Goal: Information Seeking & Learning: Learn about a topic

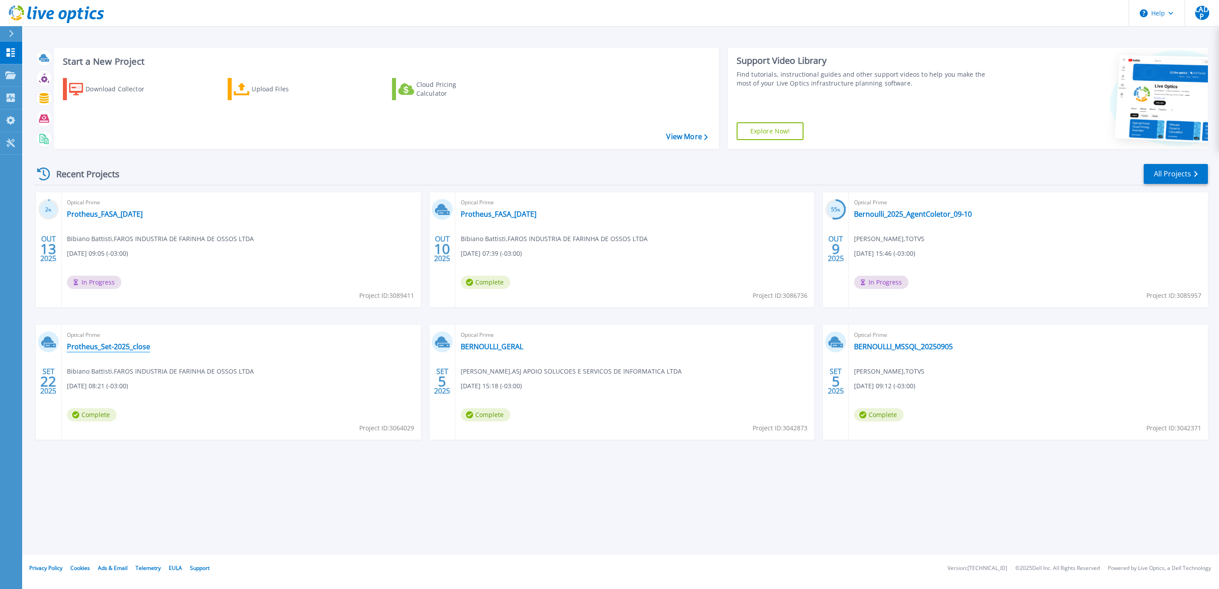
click at [118, 349] on link "Protheus_Set-2025_close" at bounding box center [108, 346] width 83 height 9
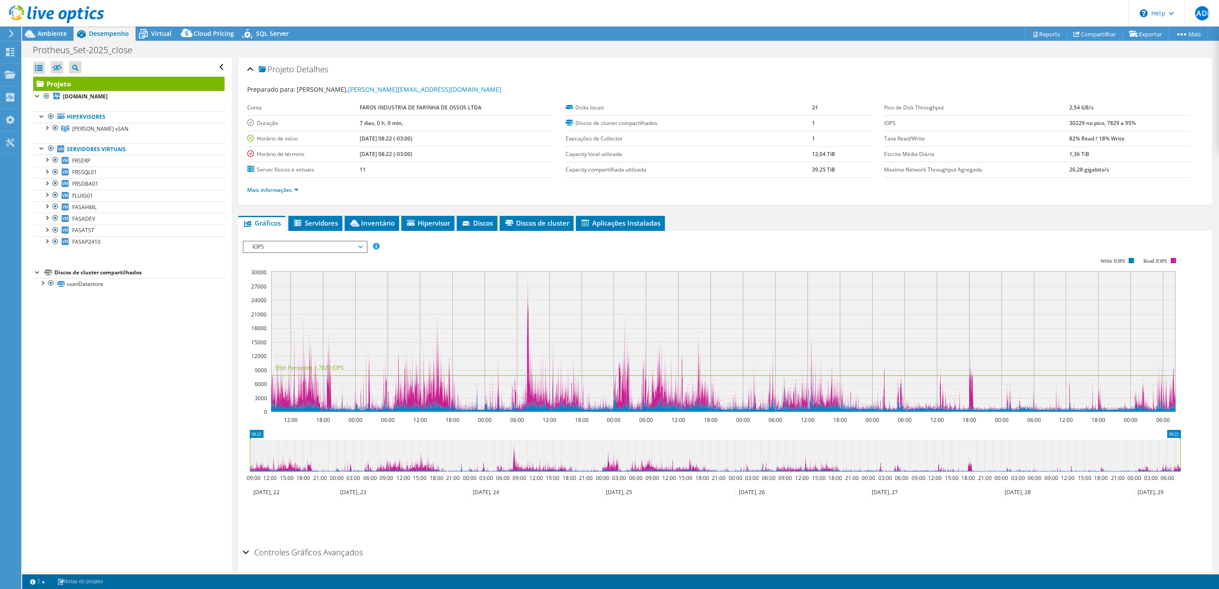
select select "SouthAmerica"
select select "BRL"
click at [277, 248] on span "IOPS" at bounding box center [305, 246] width 114 height 11
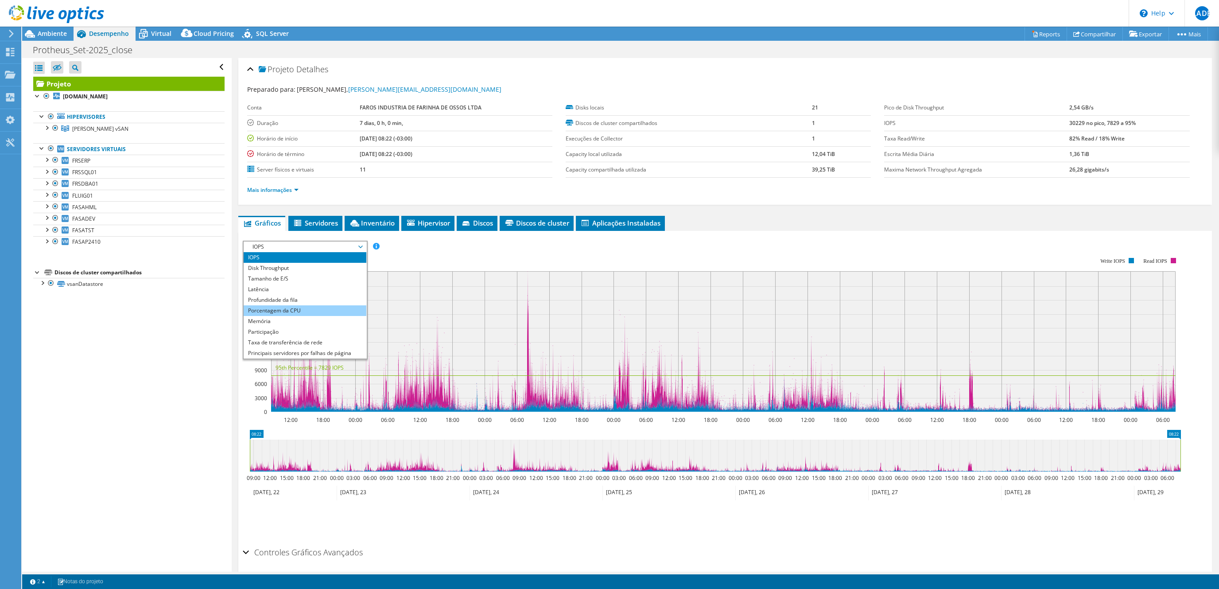
click at [296, 309] on li "Porcentagem da CPU" at bounding box center [305, 310] width 123 height 11
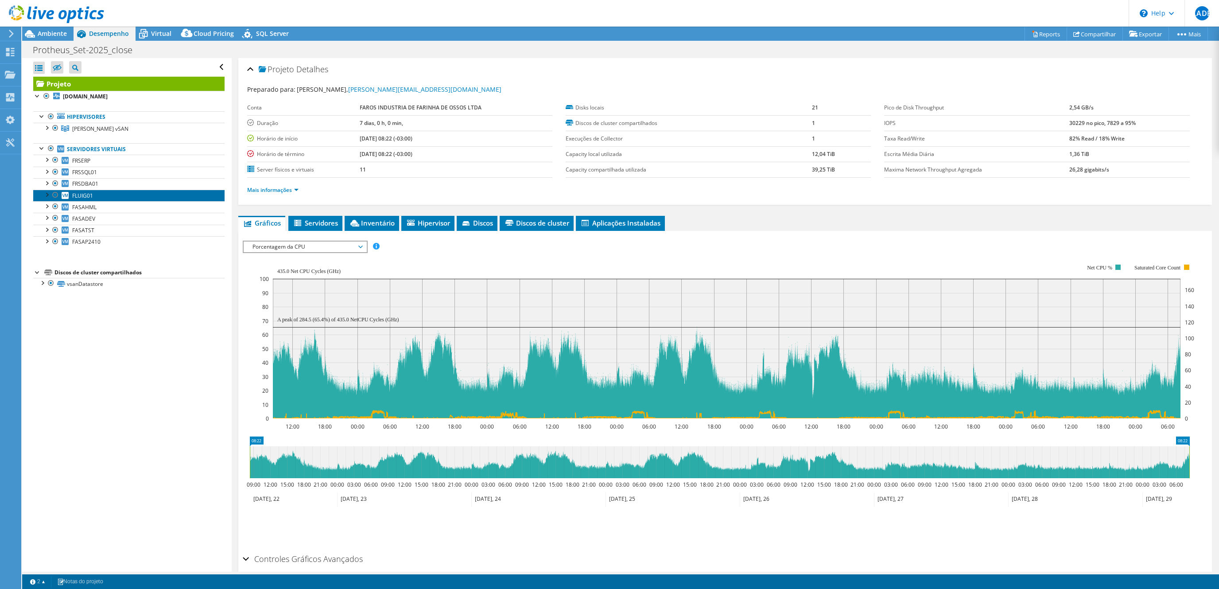
click at [89, 194] on span "FLUIG01" at bounding box center [82, 196] width 21 height 8
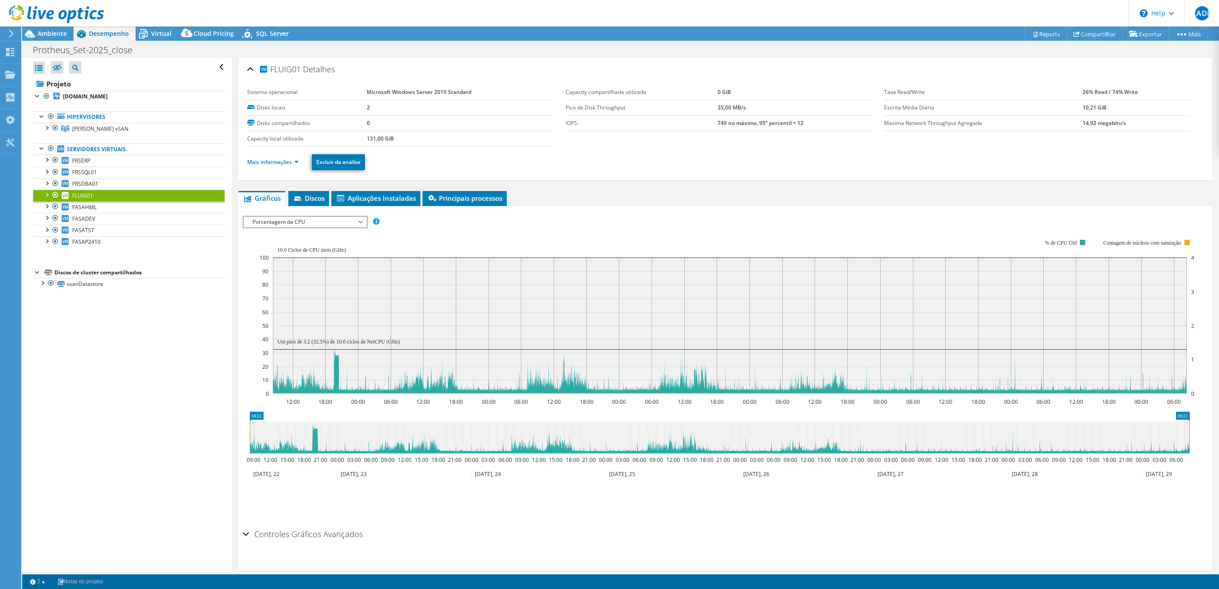
click at [319, 222] on span "Porcentagem da CPU" at bounding box center [305, 222] width 114 height 11
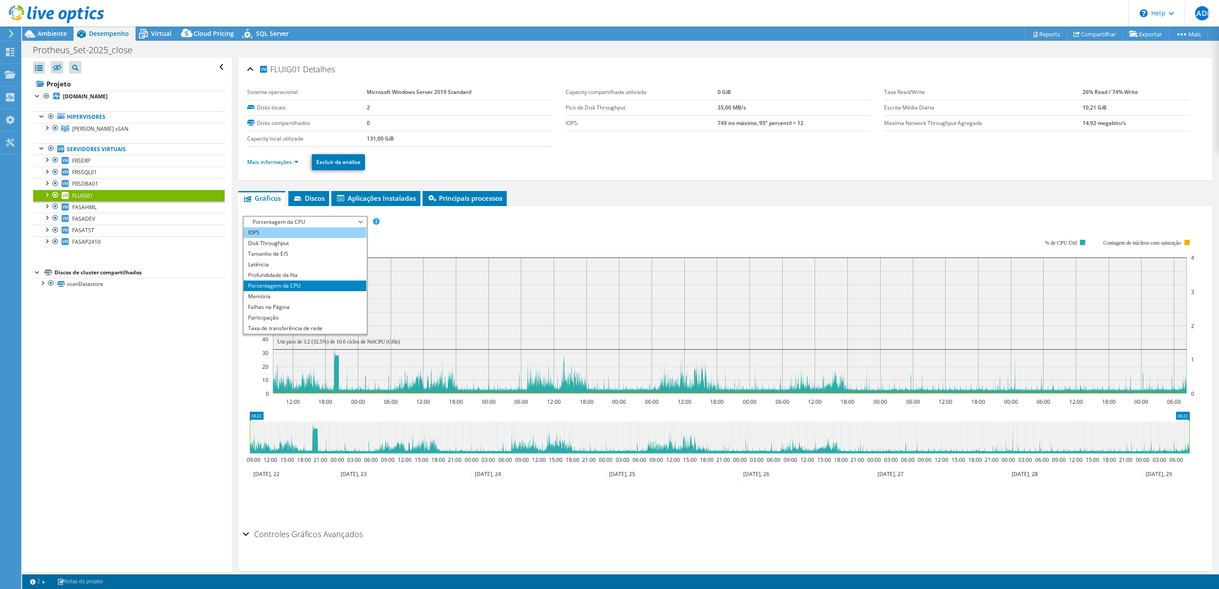
click at [272, 234] on li "IOPS" at bounding box center [305, 232] width 123 height 11
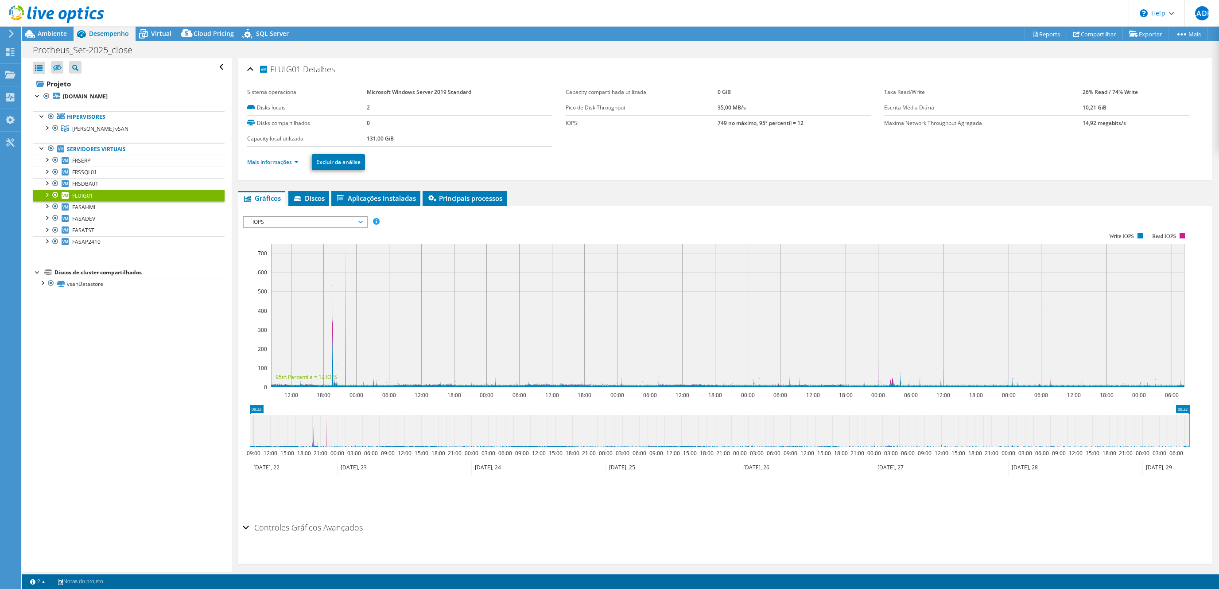
click at [790, 159] on ul "Mais informações Excluir da análise" at bounding box center [725, 161] width 956 height 18
drag, startPoint x: 545, startPoint y: 227, endPoint x: 448, endPoint y: 229, distance: 96.6
click at [544, 227] on rect at bounding box center [716, 309] width 947 height 177
click at [318, 233] on rect at bounding box center [716, 309] width 947 height 177
click at [315, 224] on span "IOPS" at bounding box center [305, 222] width 114 height 11
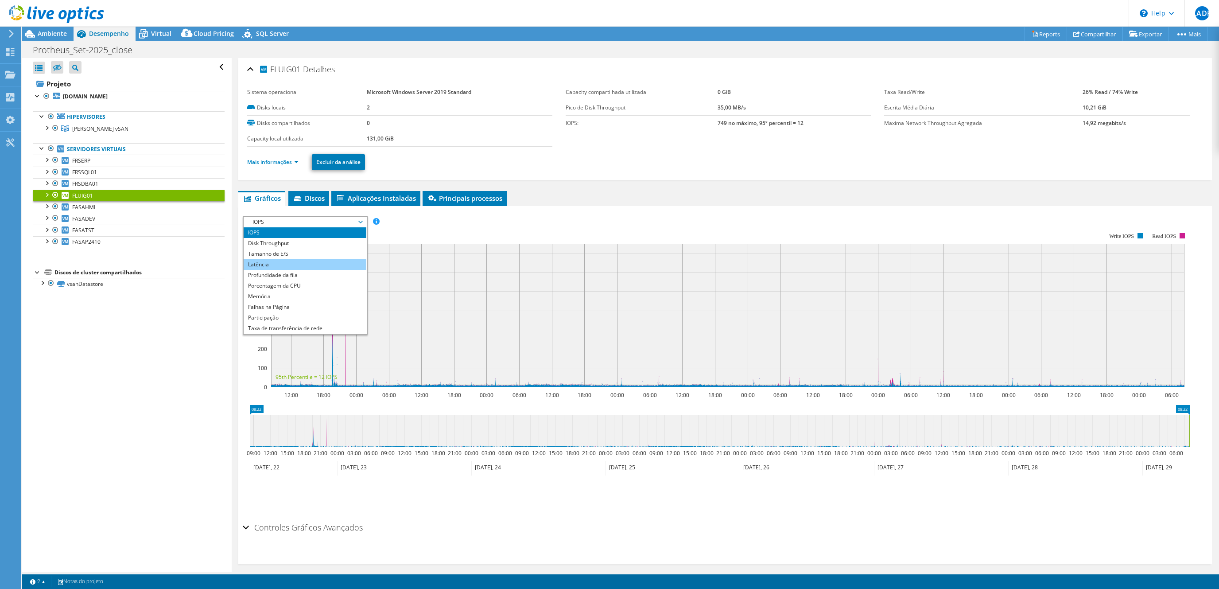
click at [299, 266] on li "Latência" at bounding box center [305, 264] width 123 height 11
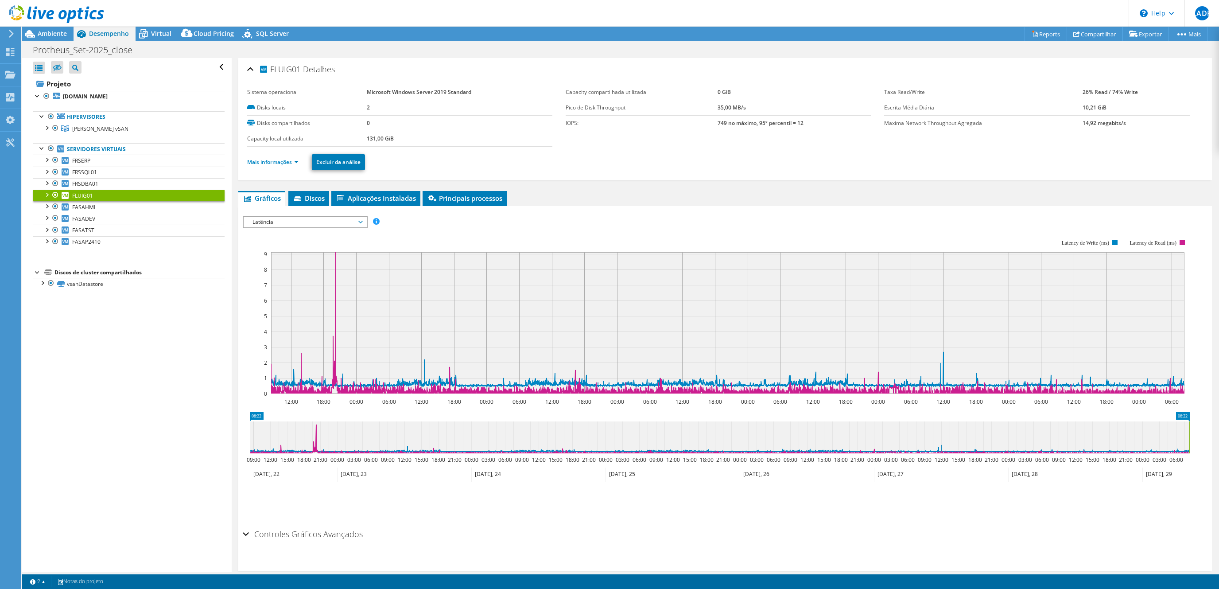
click at [337, 224] on span "Latência" at bounding box center [305, 222] width 114 height 11
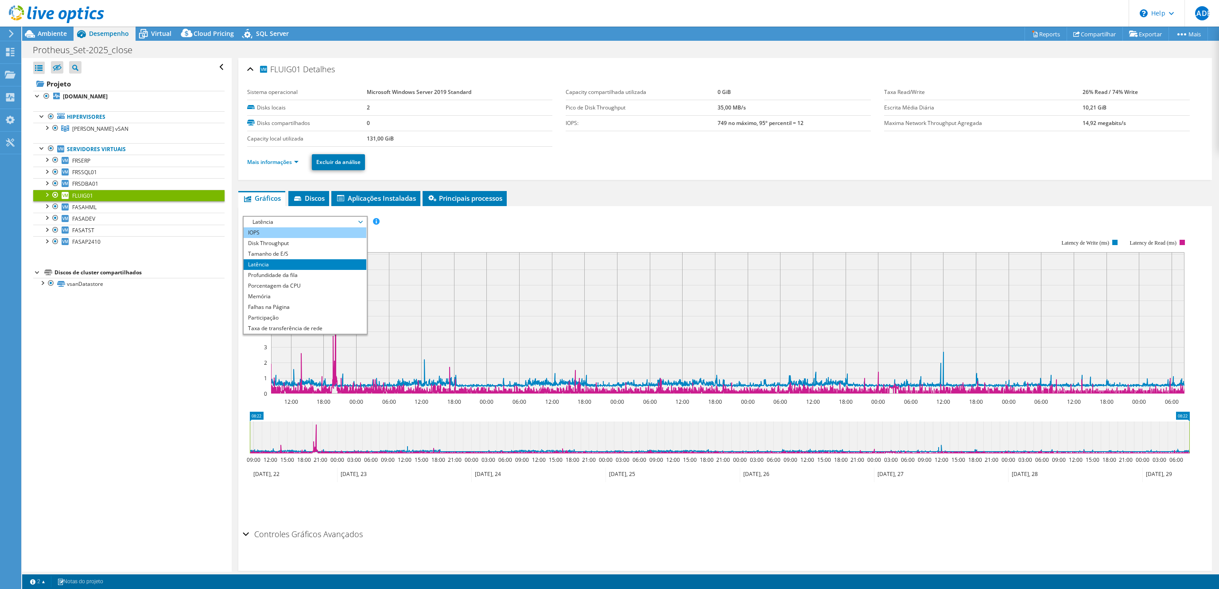
click at [318, 236] on li "IOPS" at bounding box center [305, 232] width 123 height 11
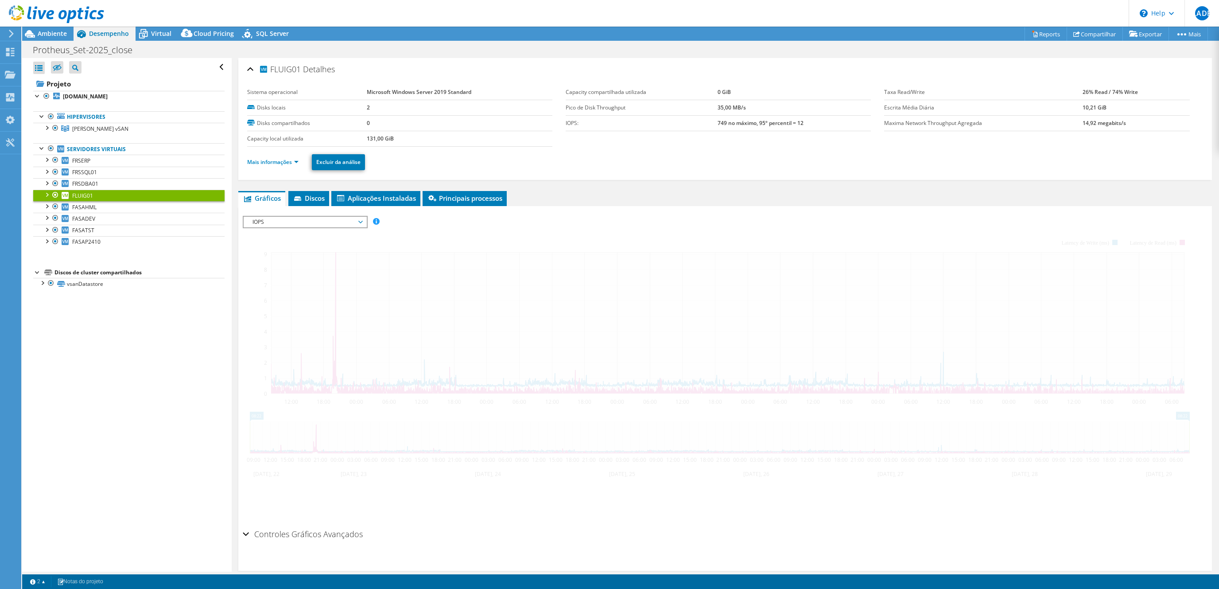
click at [668, 224] on div at bounding box center [725, 370] width 965 height 309
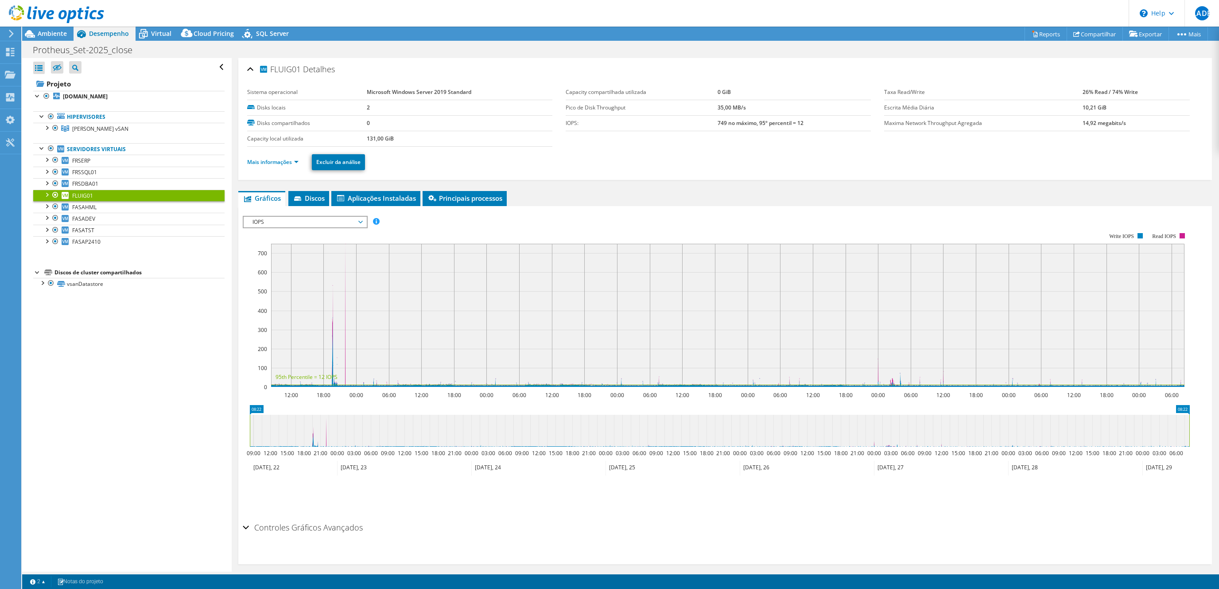
click at [309, 217] on span "IOPS" at bounding box center [305, 222] width 114 height 11
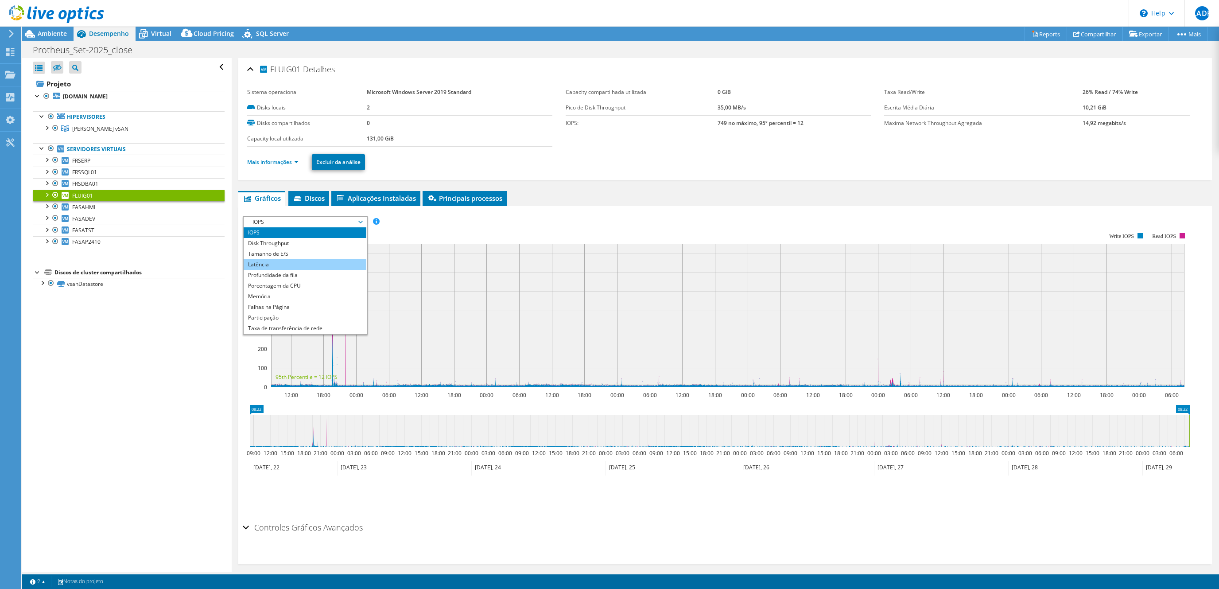
click at [297, 265] on li "Latência" at bounding box center [305, 264] width 123 height 11
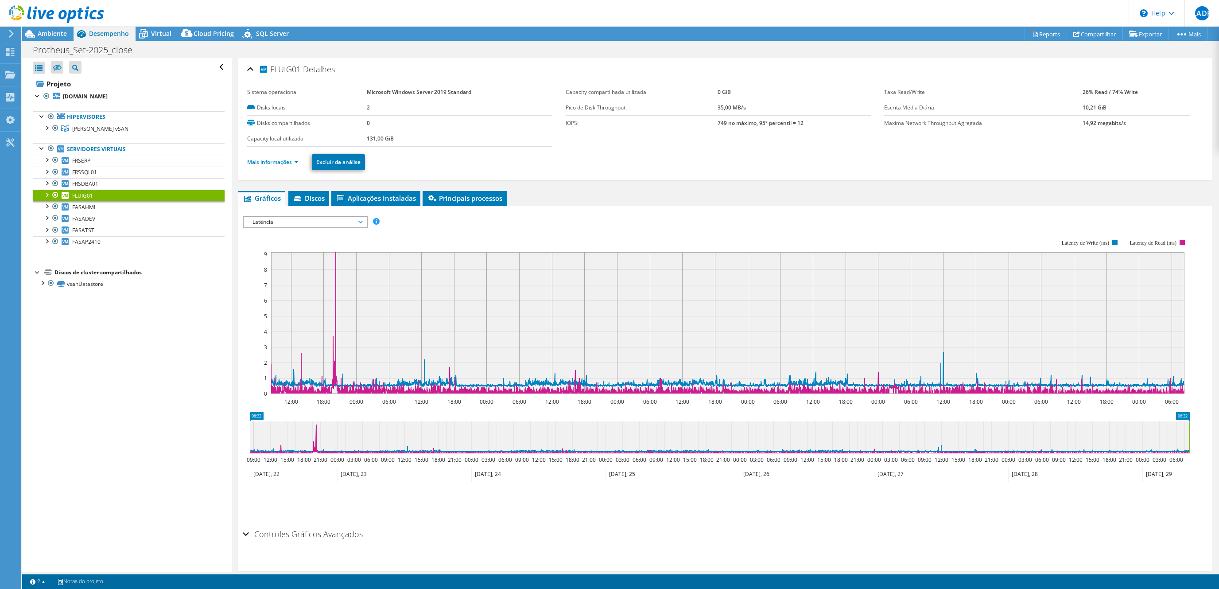
click at [348, 221] on span "Latência" at bounding box center [305, 222] width 114 height 11
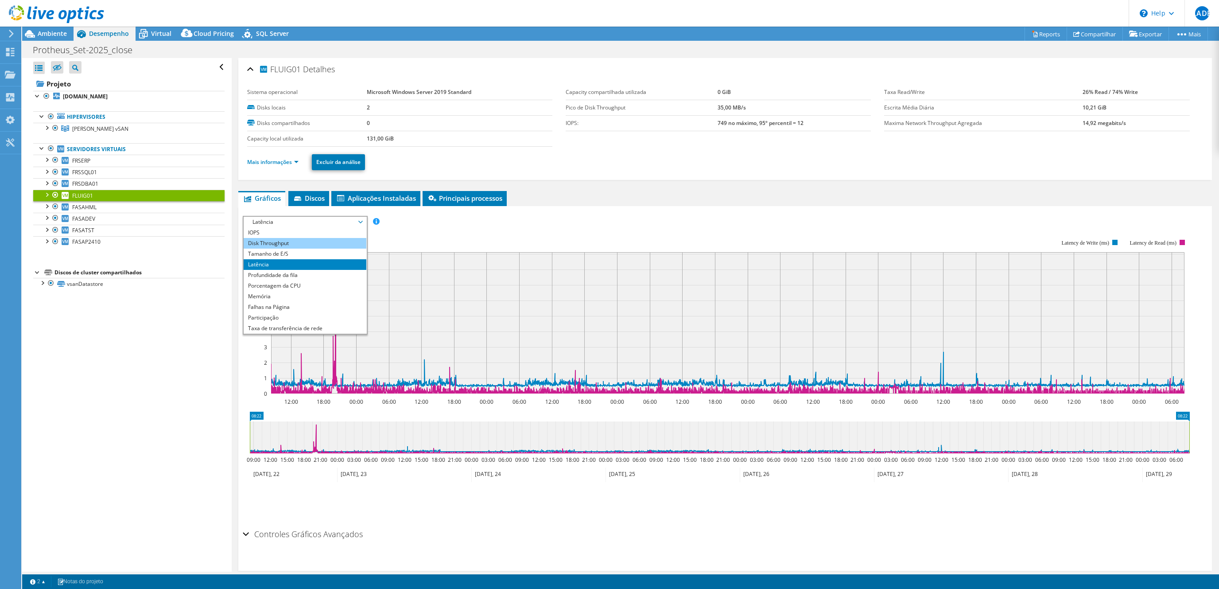
click at [317, 242] on li "Disk Throughput" at bounding box center [305, 243] width 123 height 11
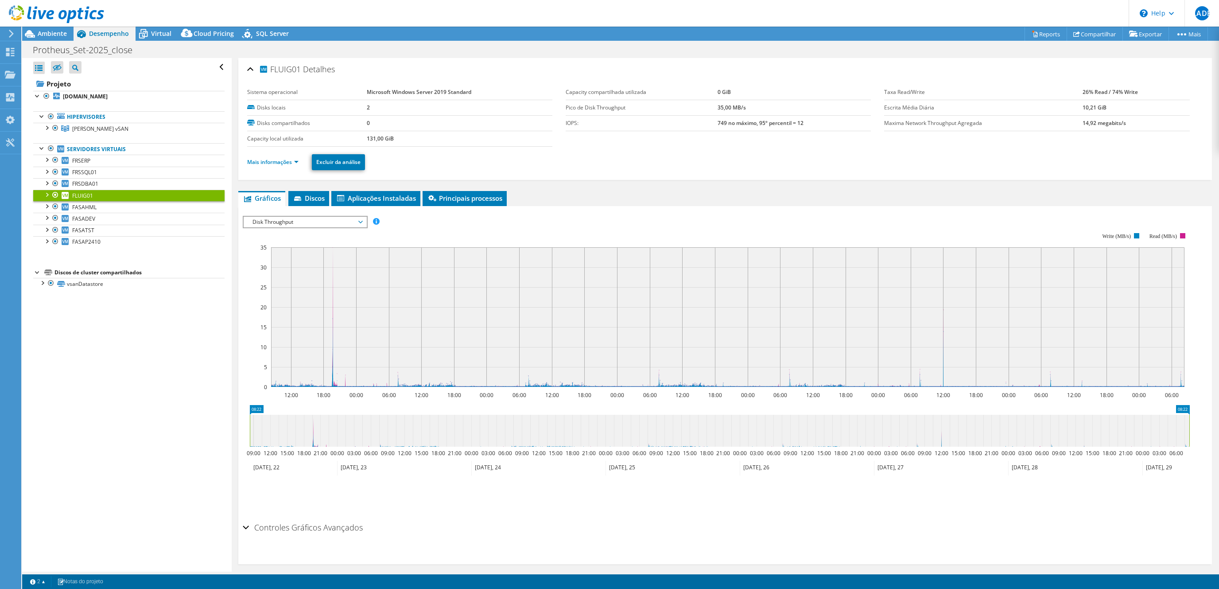
click at [347, 225] on span "Disk Throughput" at bounding box center [305, 222] width 114 height 11
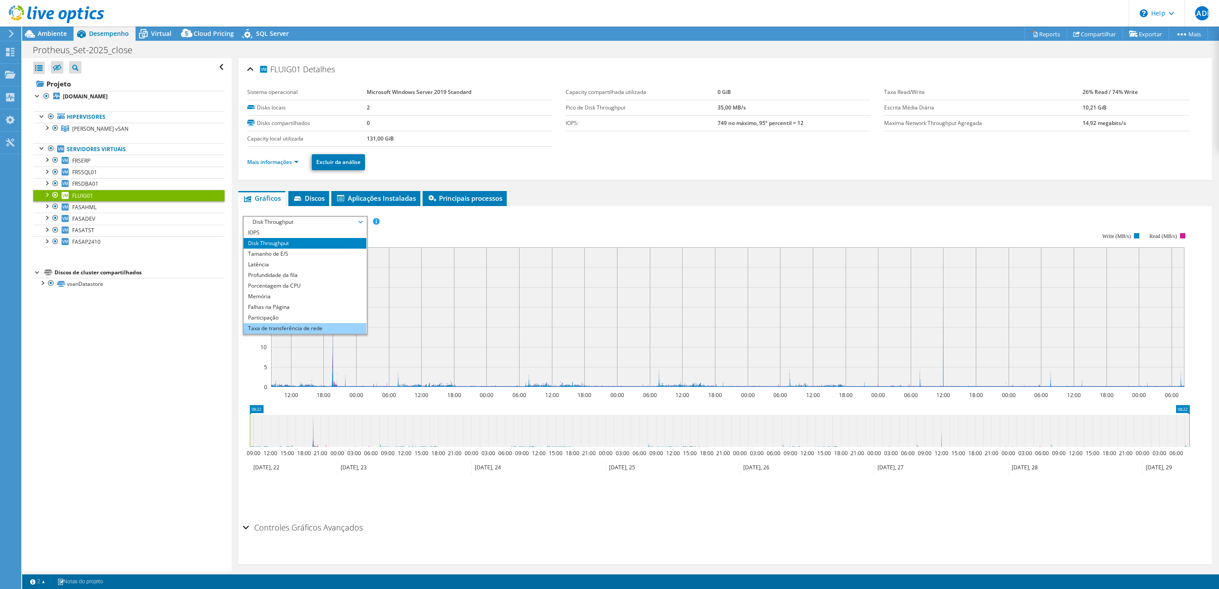
click at [311, 329] on li "Taxa de transferência de rede" at bounding box center [305, 328] width 123 height 11
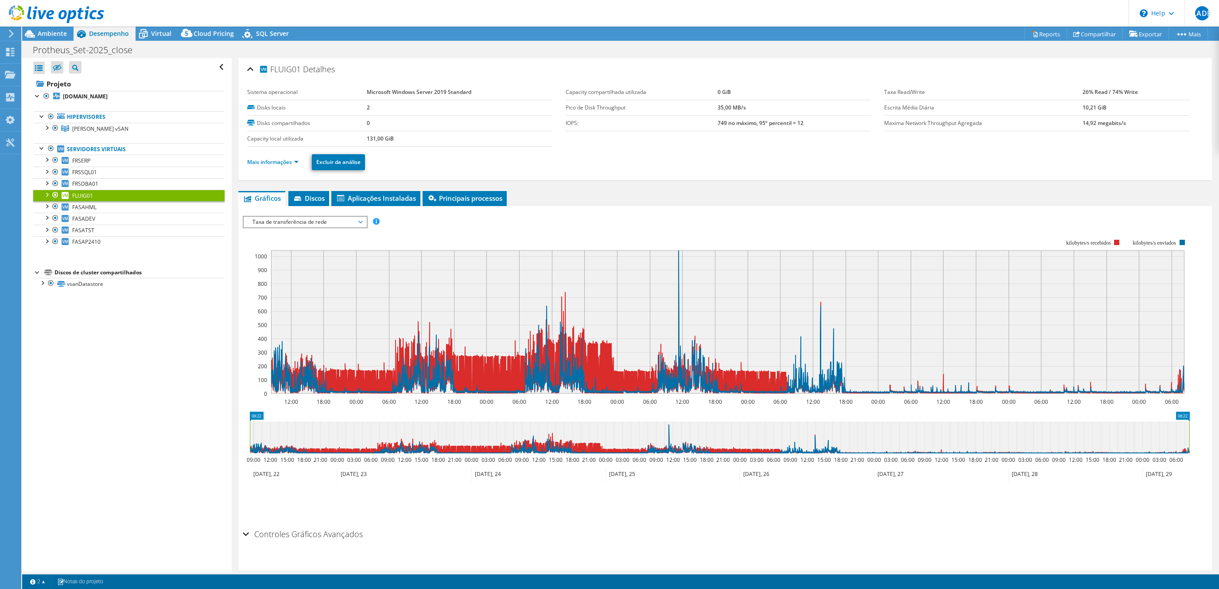
click at [324, 225] on span "Taxa de transferência de rede" at bounding box center [305, 222] width 114 height 11
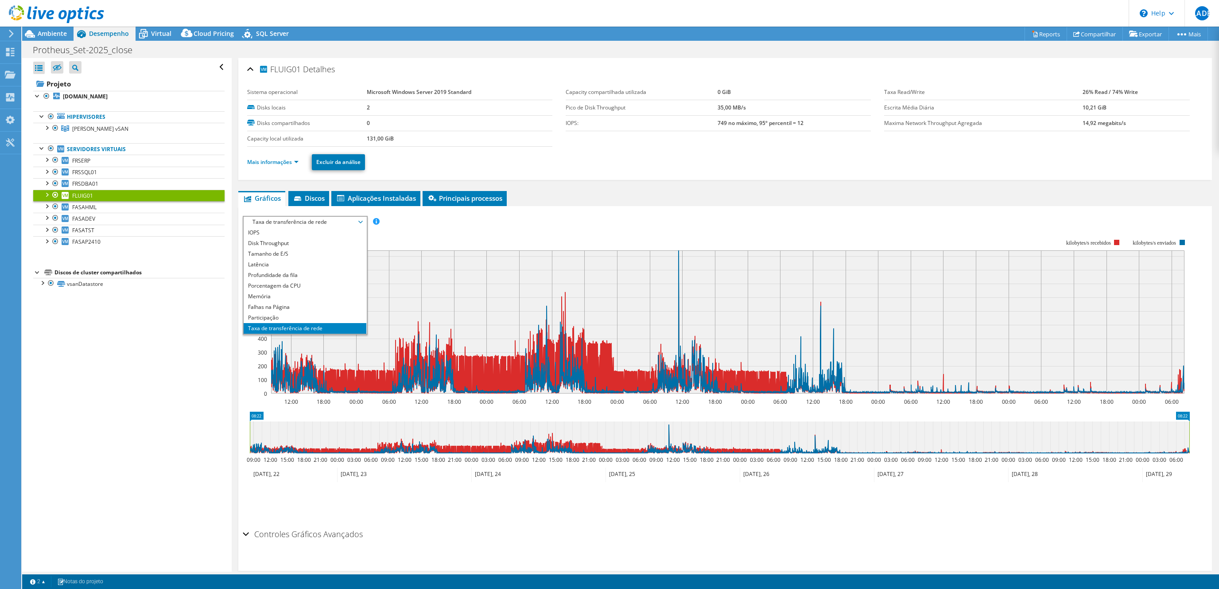
click at [214, 380] on div "Abrir Todos Fechar Todos Ocultar nós excluídos Filtro de árvore do projeto" at bounding box center [126, 314] width 209 height 513
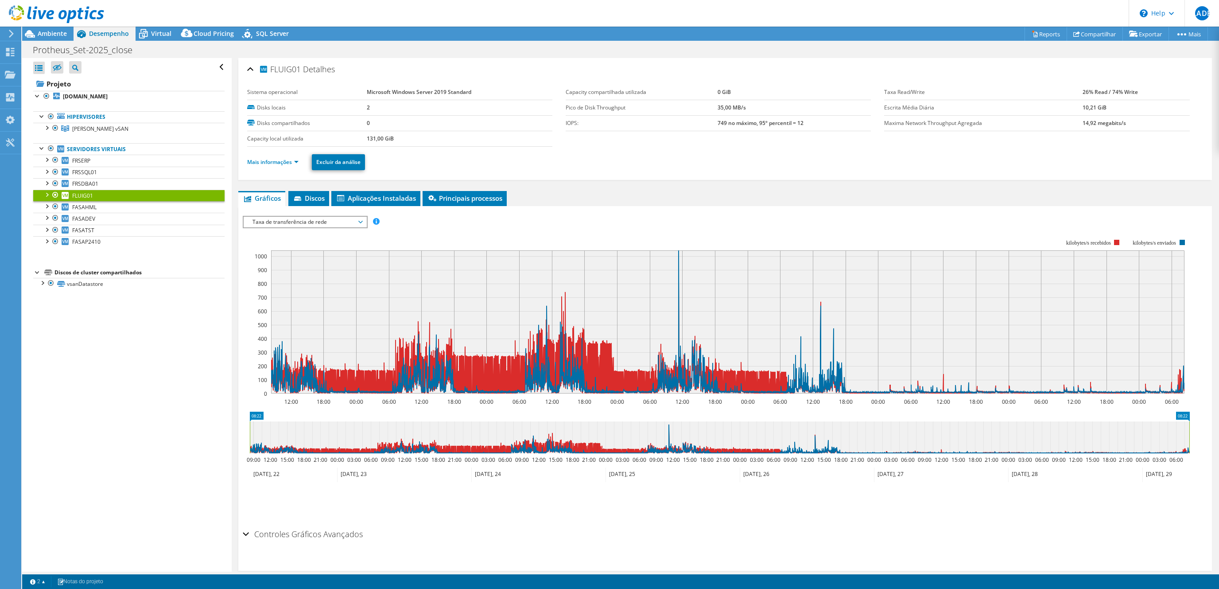
click at [304, 220] on span "Taxa de transferência de rede" at bounding box center [305, 222] width 114 height 11
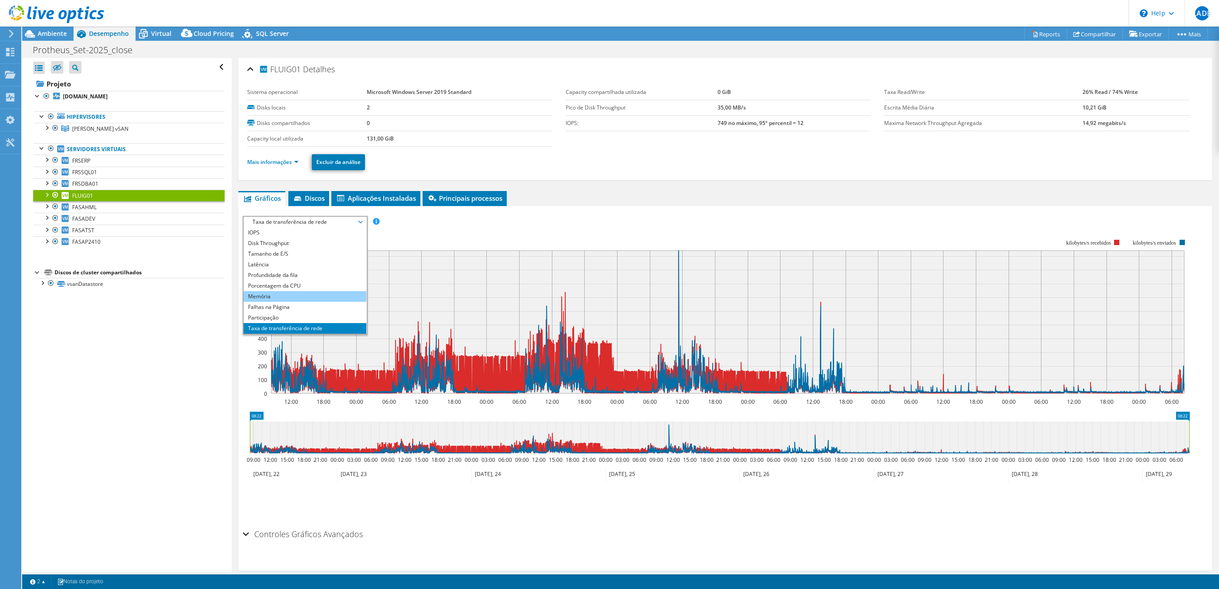
click at [273, 294] on li "Memória" at bounding box center [305, 296] width 123 height 11
